Goal: Transaction & Acquisition: Purchase product/service

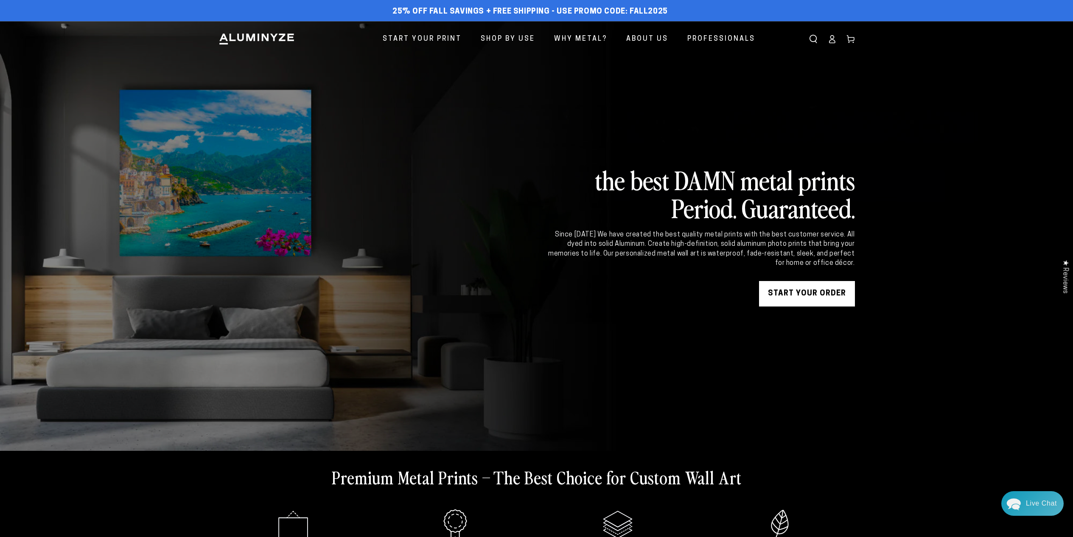
click at [798, 288] on link "START YOUR Order" at bounding box center [807, 293] width 96 height 25
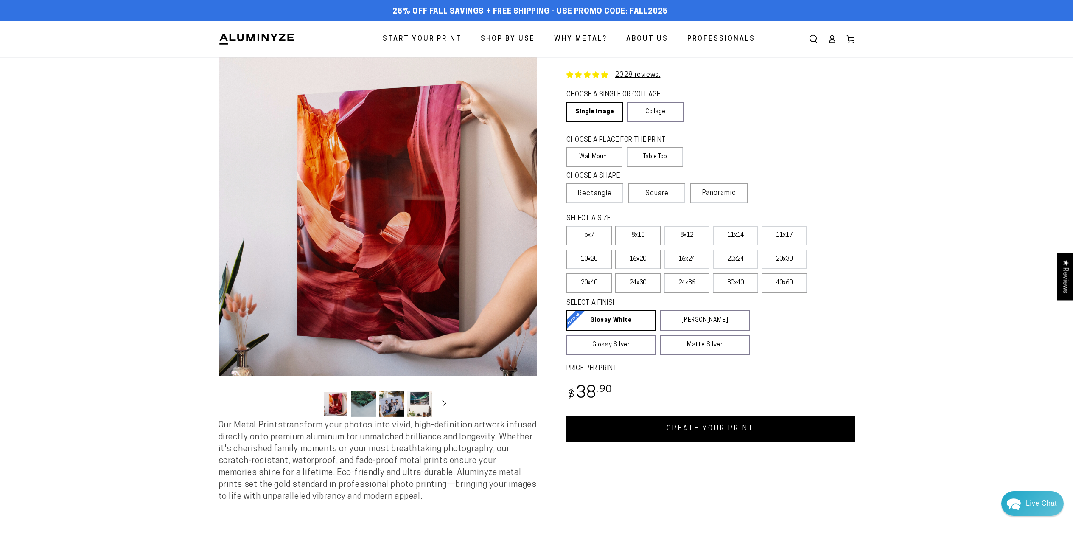
click at [736, 234] on label "11x14" at bounding box center [735, 236] width 45 height 20
click at [729, 236] on label "11x14" at bounding box center [735, 236] width 45 height 20
click at [690, 432] on link "CREATE YOUR PRINT" at bounding box center [710, 428] width 289 height 26
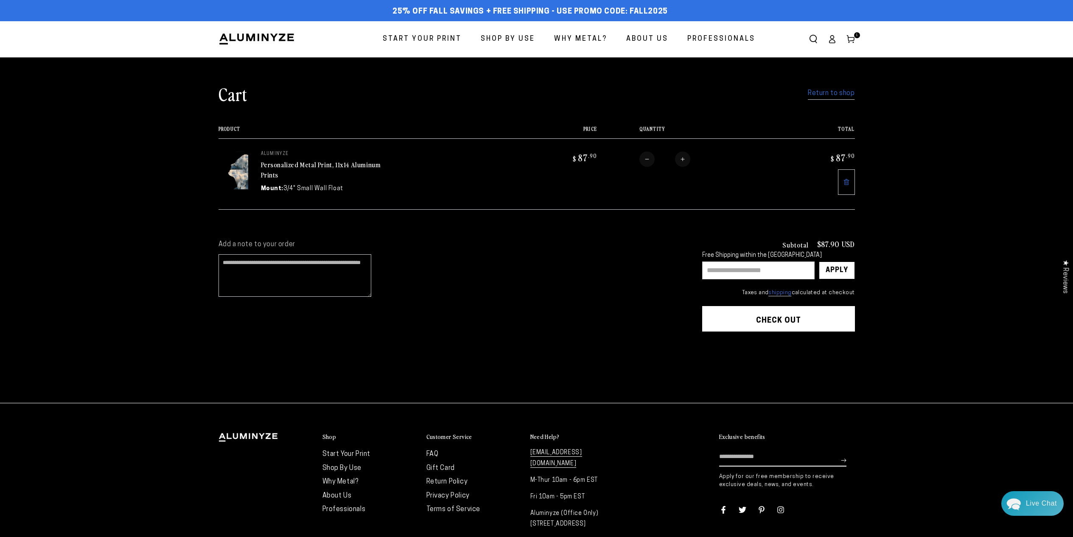
click at [753, 263] on input "text" at bounding box center [758, 270] width 112 height 18
type input "********"
click at [840, 269] on div "Apply" at bounding box center [837, 270] width 22 height 17
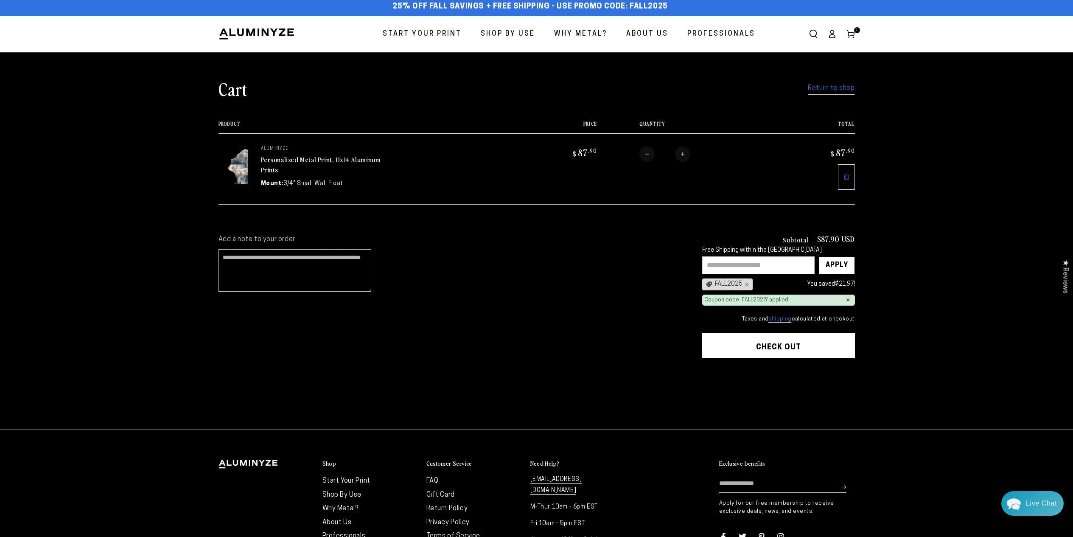
scroll to position [6, 0]
click at [833, 261] on div "Apply" at bounding box center [837, 264] width 22 height 17
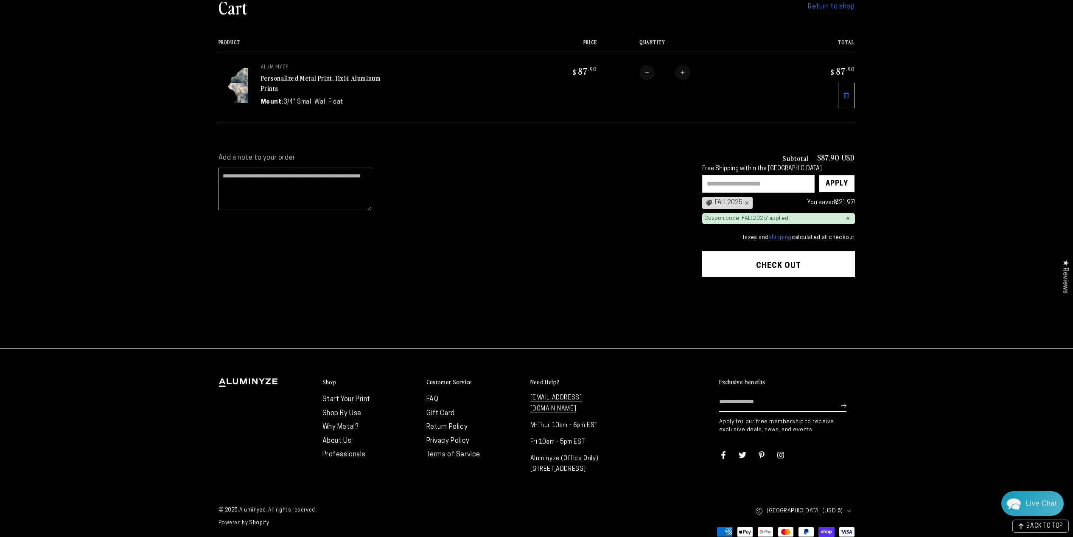
scroll to position [86, 0]
click at [806, 264] on button "Check out" at bounding box center [778, 264] width 153 height 25
